Goal: Find specific page/section: Find specific page/section

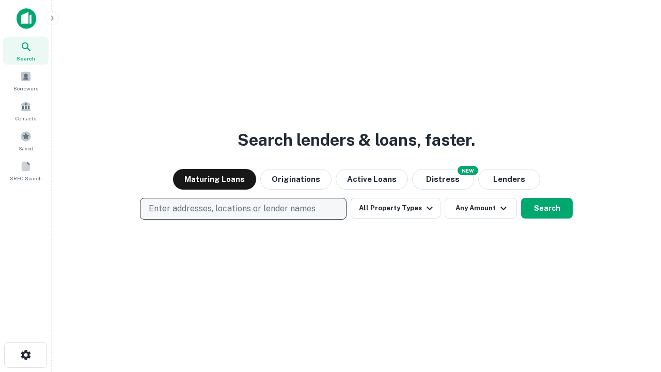
click at [243, 209] on p "Enter addresses, locations or lender names" at bounding box center [232, 208] width 167 height 12
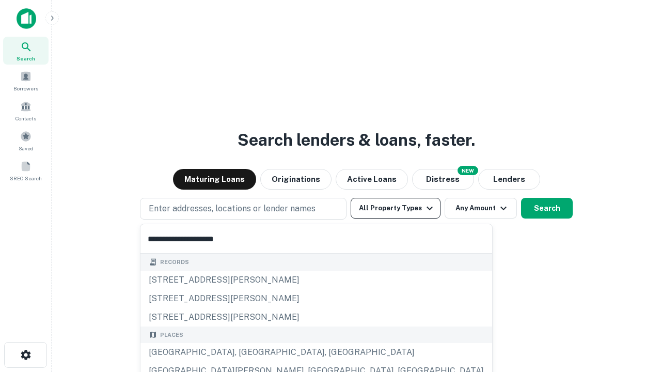
click at [395, 208] on button "All Property Types" at bounding box center [395, 208] width 90 height 21
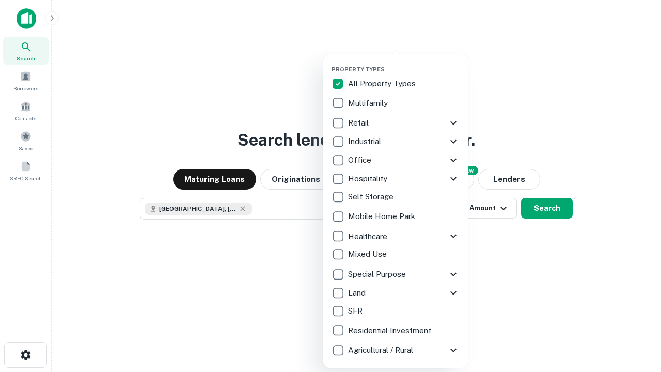
click at [404, 62] on button "button" at bounding box center [403, 62] width 145 height 1
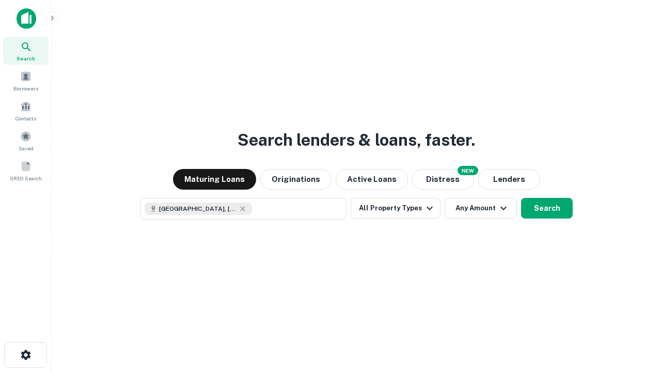
scroll to position [17, 0]
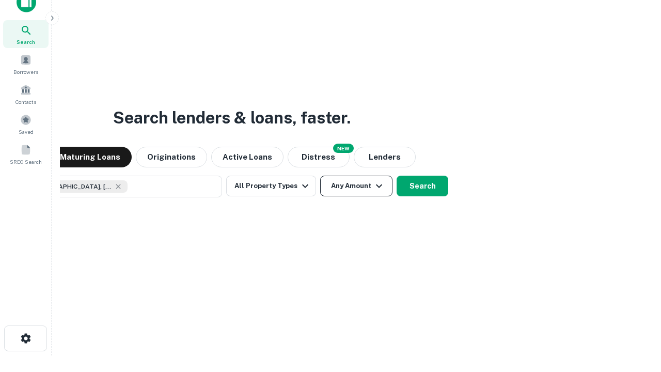
click at [320, 175] on button "Any Amount" at bounding box center [356, 185] width 72 height 21
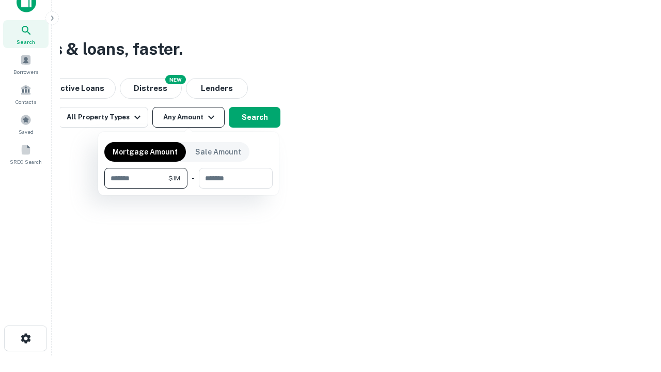
type input "*******"
click at [188, 188] on button "button" at bounding box center [188, 188] width 168 height 1
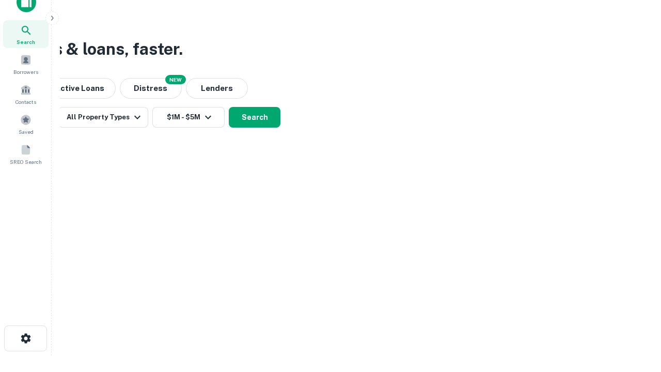
scroll to position [6, 190]
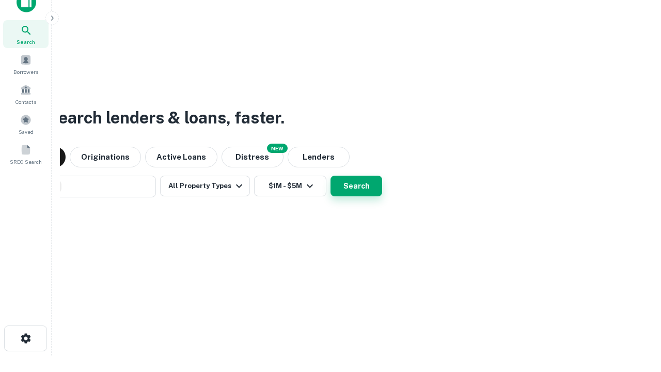
click at [330, 175] on button "Search" at bounding box center [356, 185] width 52 height 21
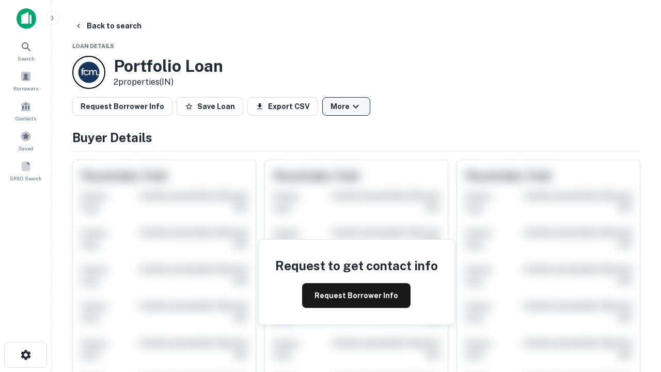
click at [346, 106] on button "More" at bounding box center [346, 106] width 48 height 19
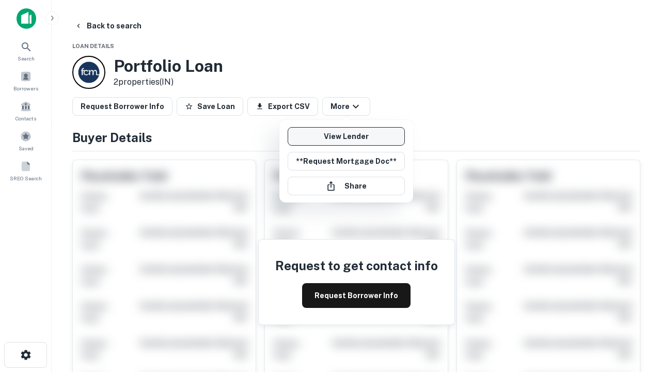
click at [346, 136] on link "View Lender" at bounding box center [345, 136] width 117 height 19
